Goal: Check status: Check status

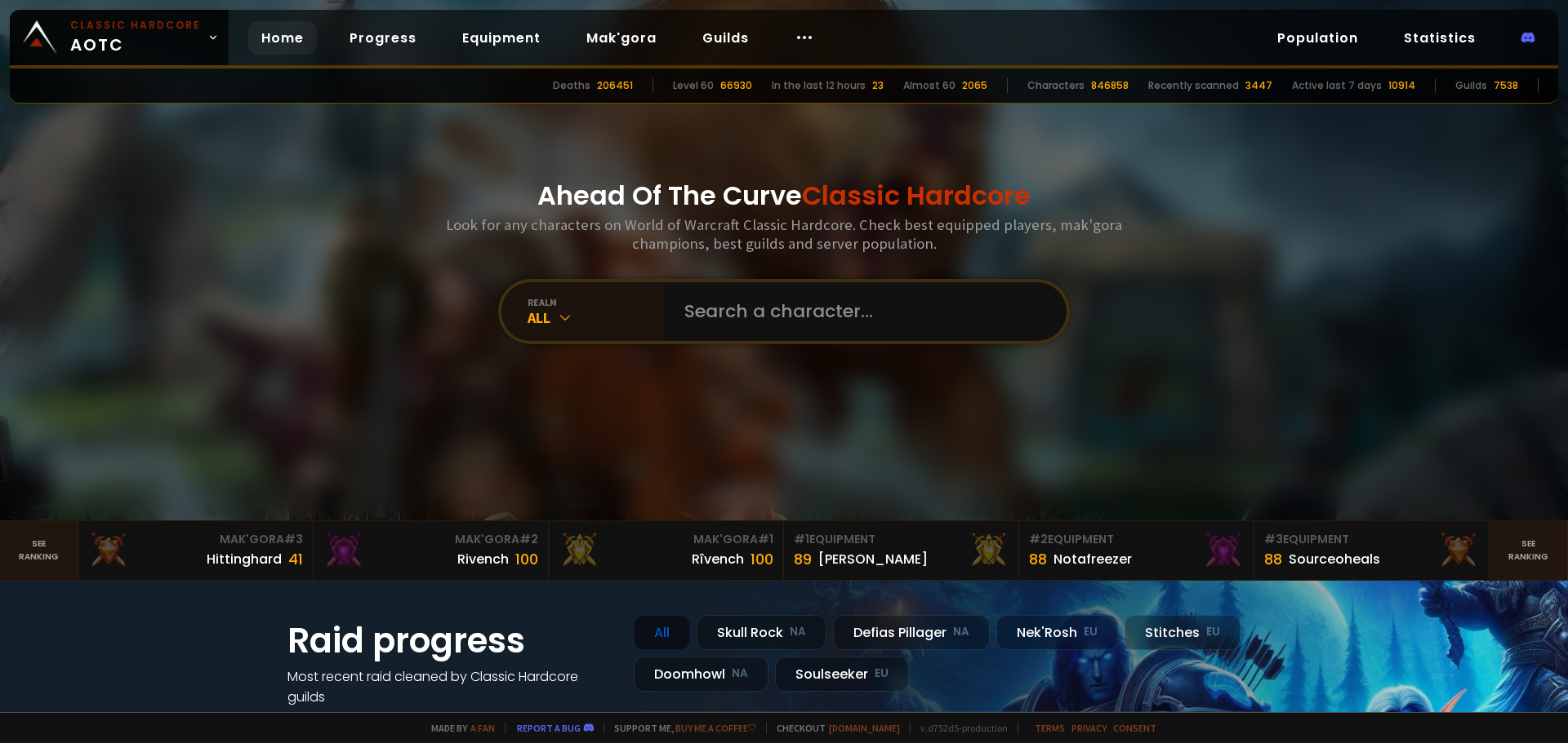
click at [570, 321] on div "All" at bounding box center [596, 317] width 137 height 18
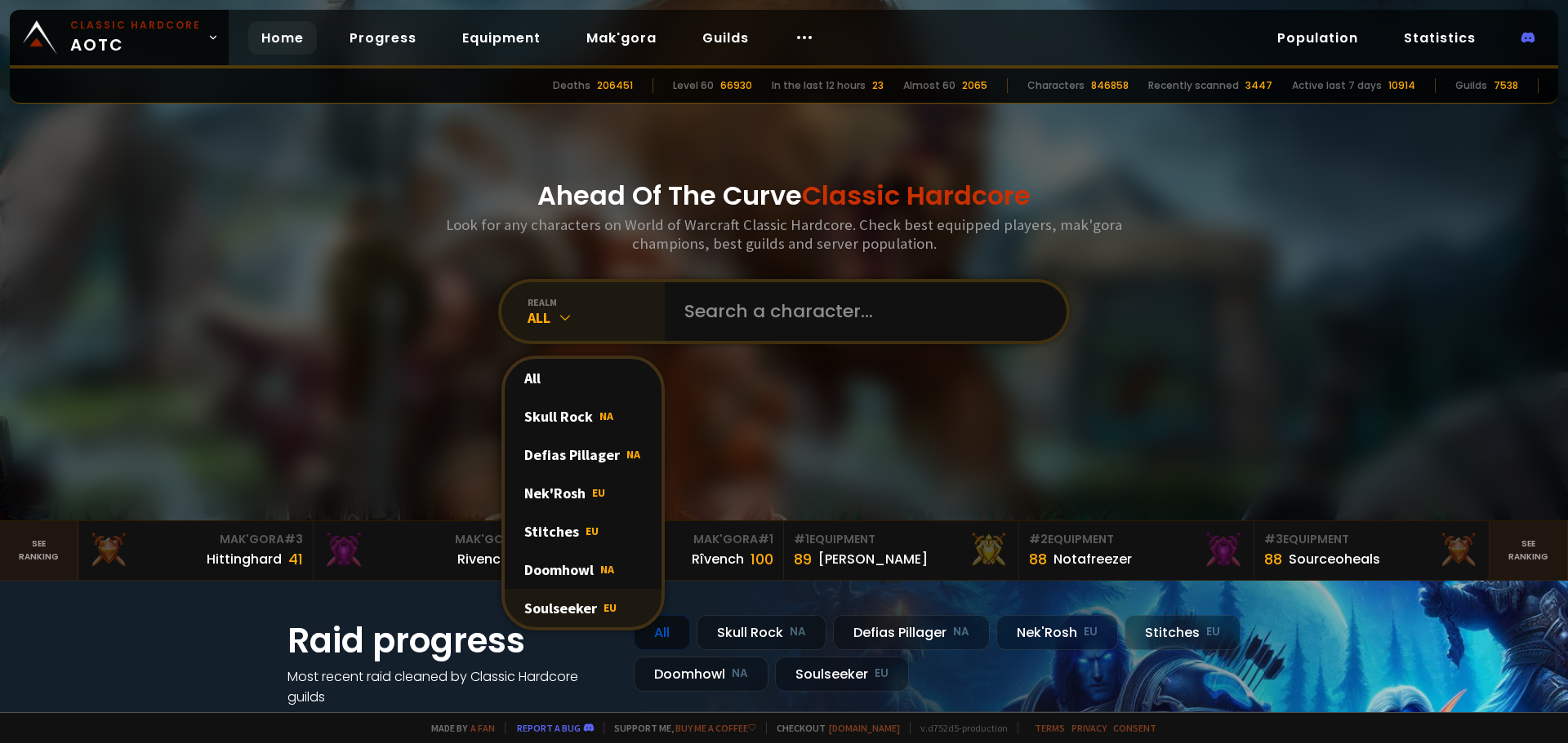
click at [580, 609] on div "Soulseeker EU" at bounding box center [583, 609] width 157 height 38
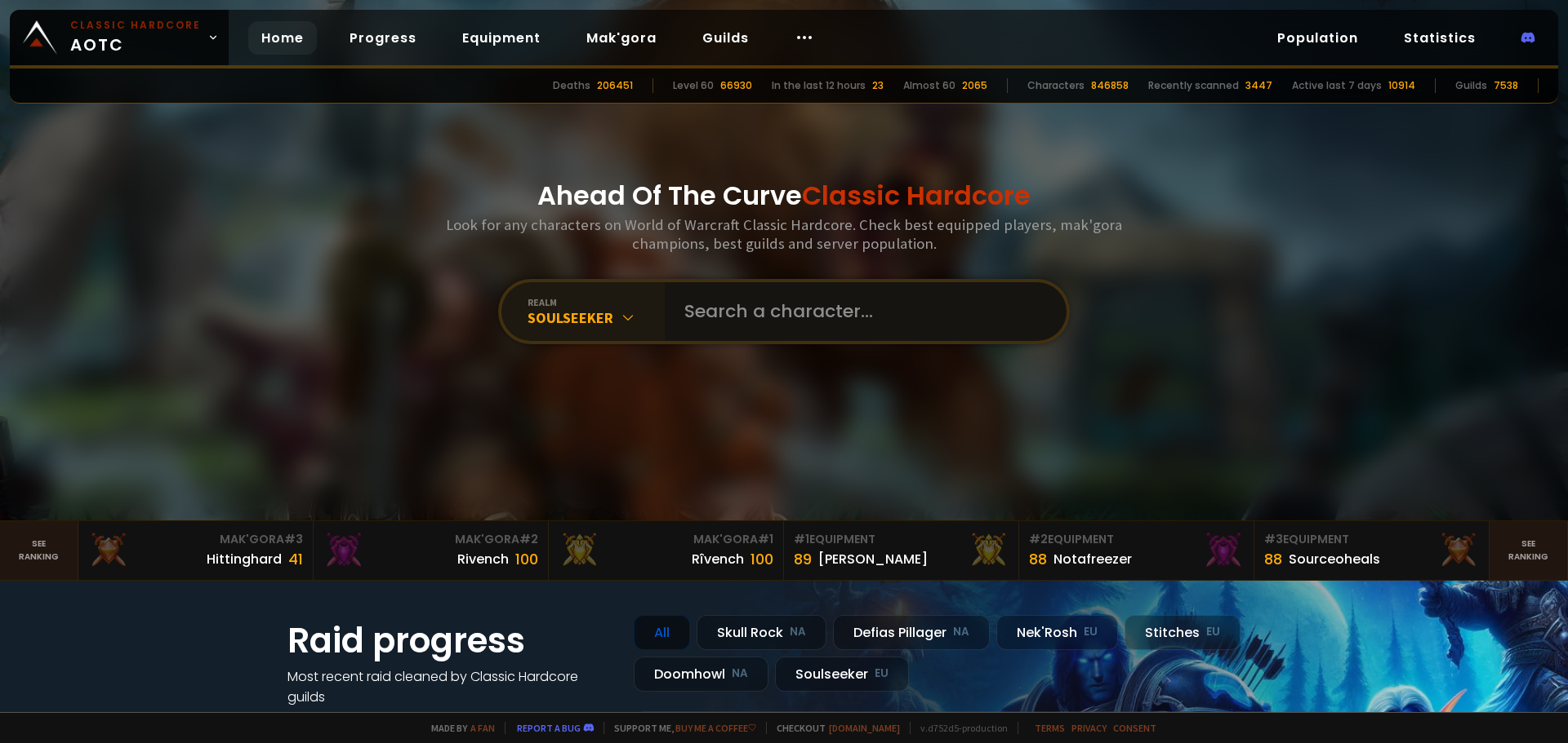
click at [759, 312] on input "text" at bounding box center [860, 311] width 373 height 58
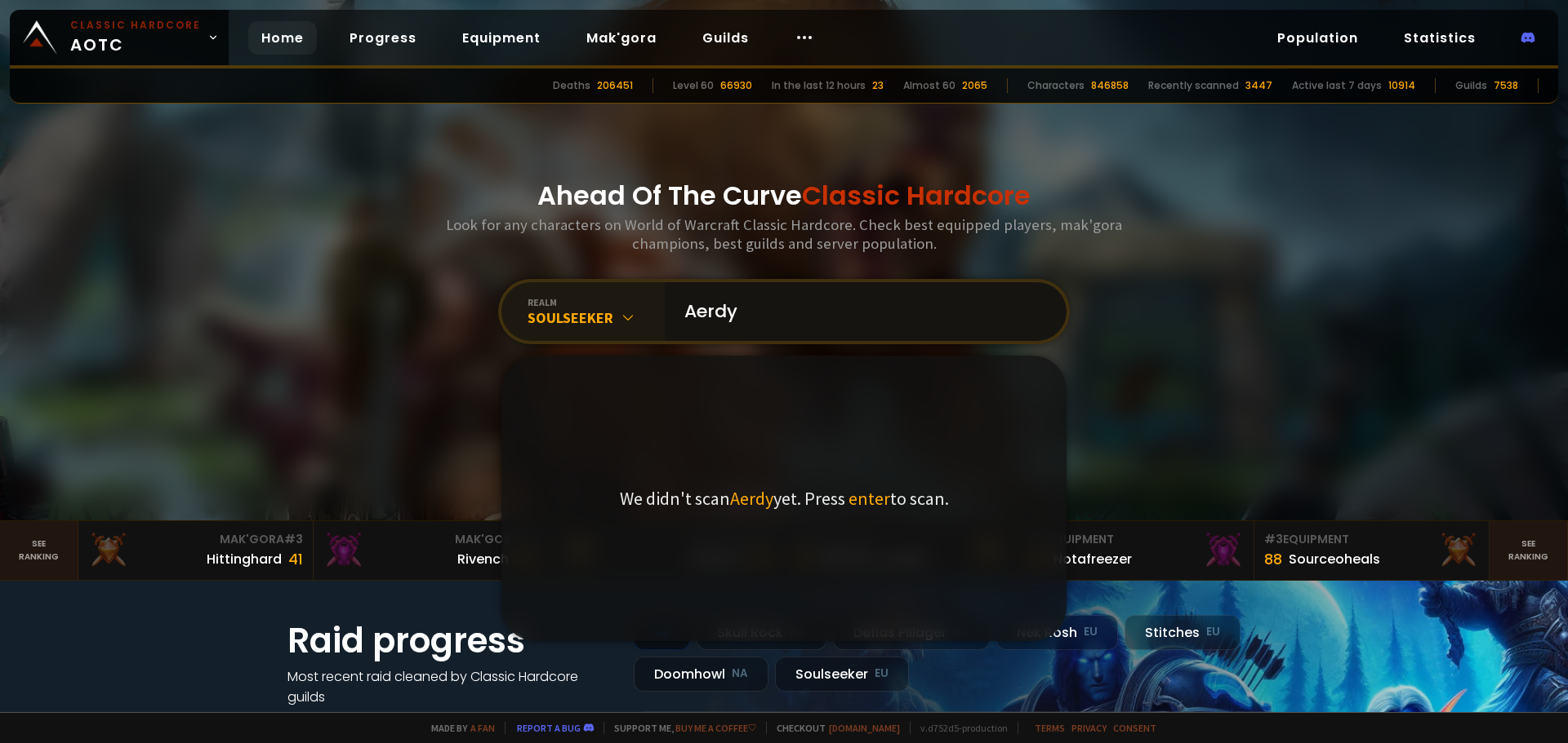
type input "Aerdyn"
click at [762, 311] on input "Aerdyn" at bounding box center [860, 311] width 373 height 58
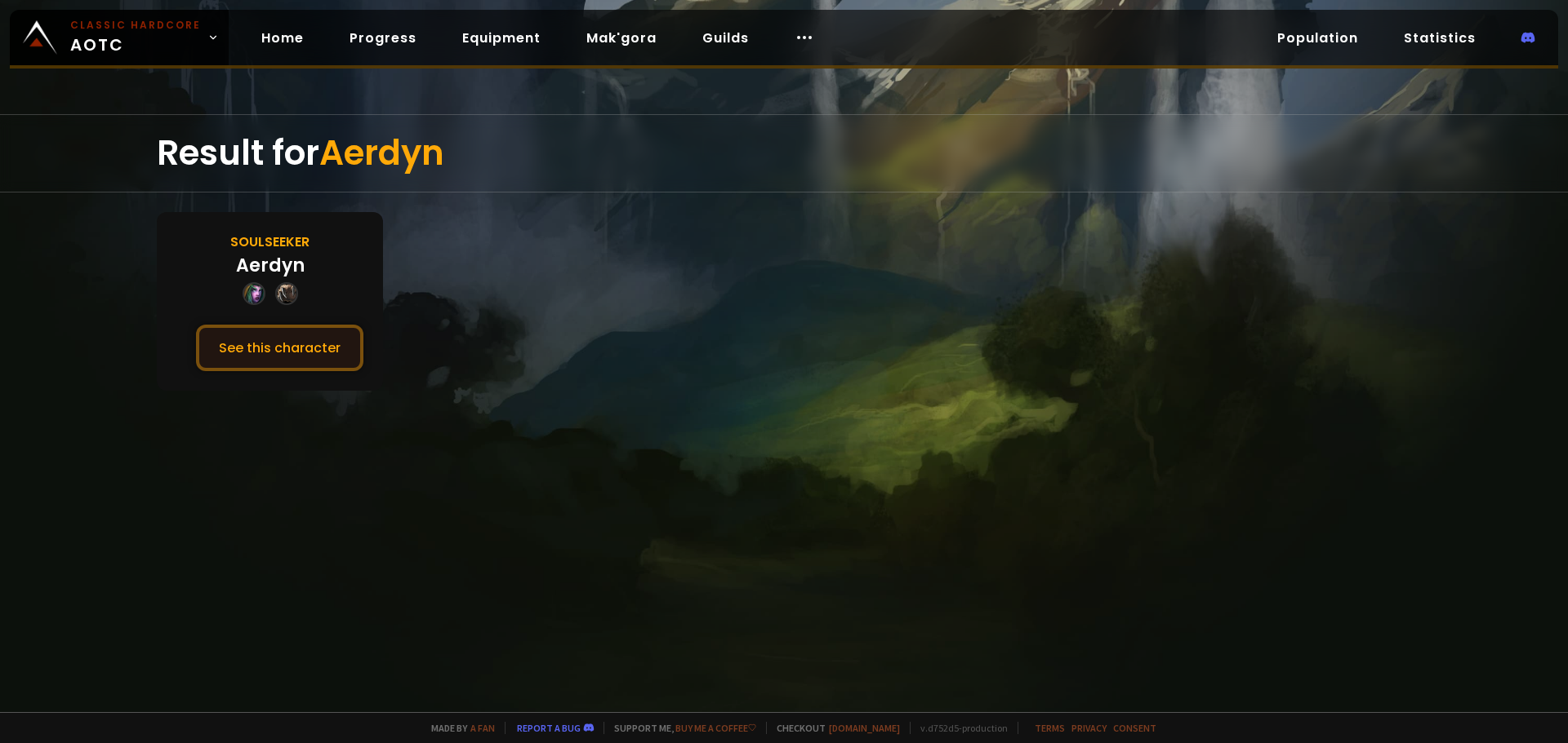
click at [295, 357] on button "See this character" at bounding box center [280, 348] width 167 height 47
